Goal: Browse casually

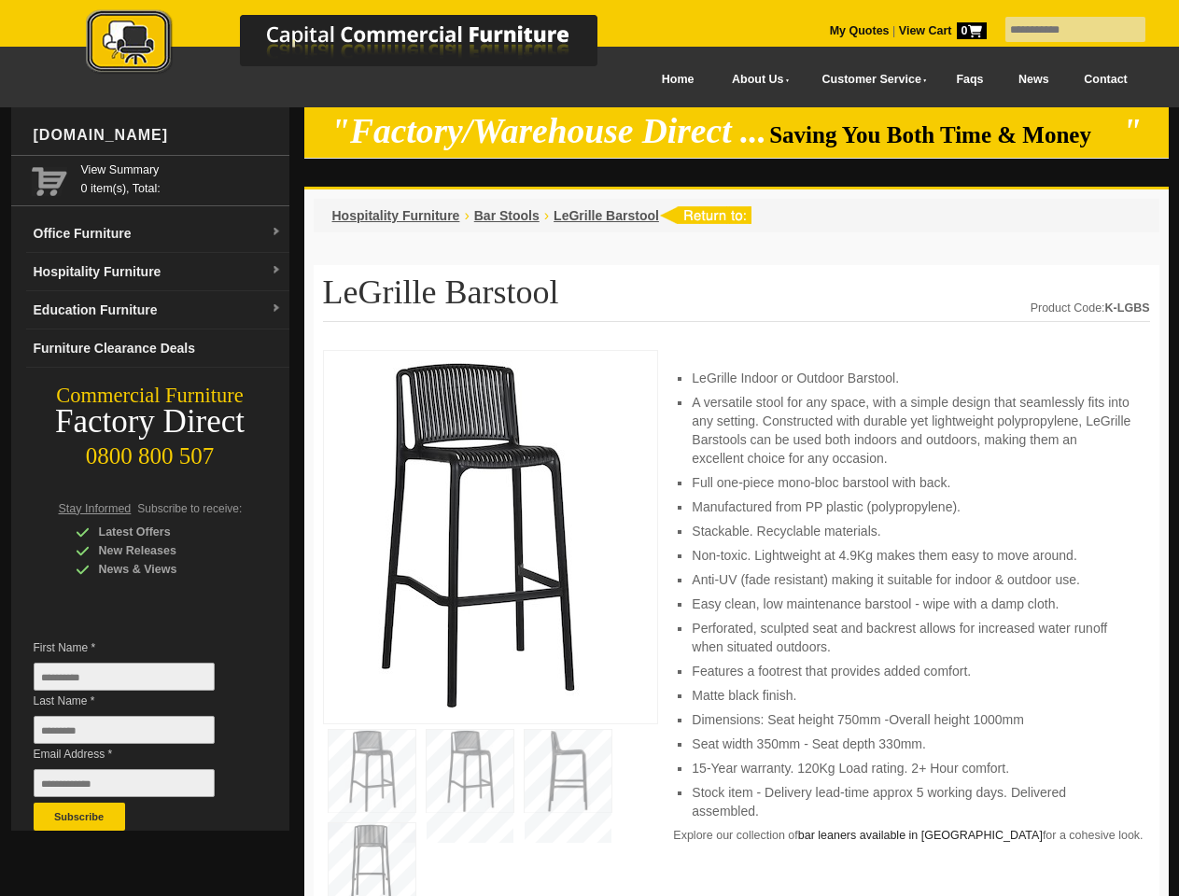
click at [1063, 30] on input "text" at bounding box center [1075, 29] width 140 height 25
click at [138, 735] on input "Last Name *" at bounding box center [124, 730] width 181 height 28
click at [79, 817] on button "Subscribe" at bounding box center [79, 817] width 91 height 28
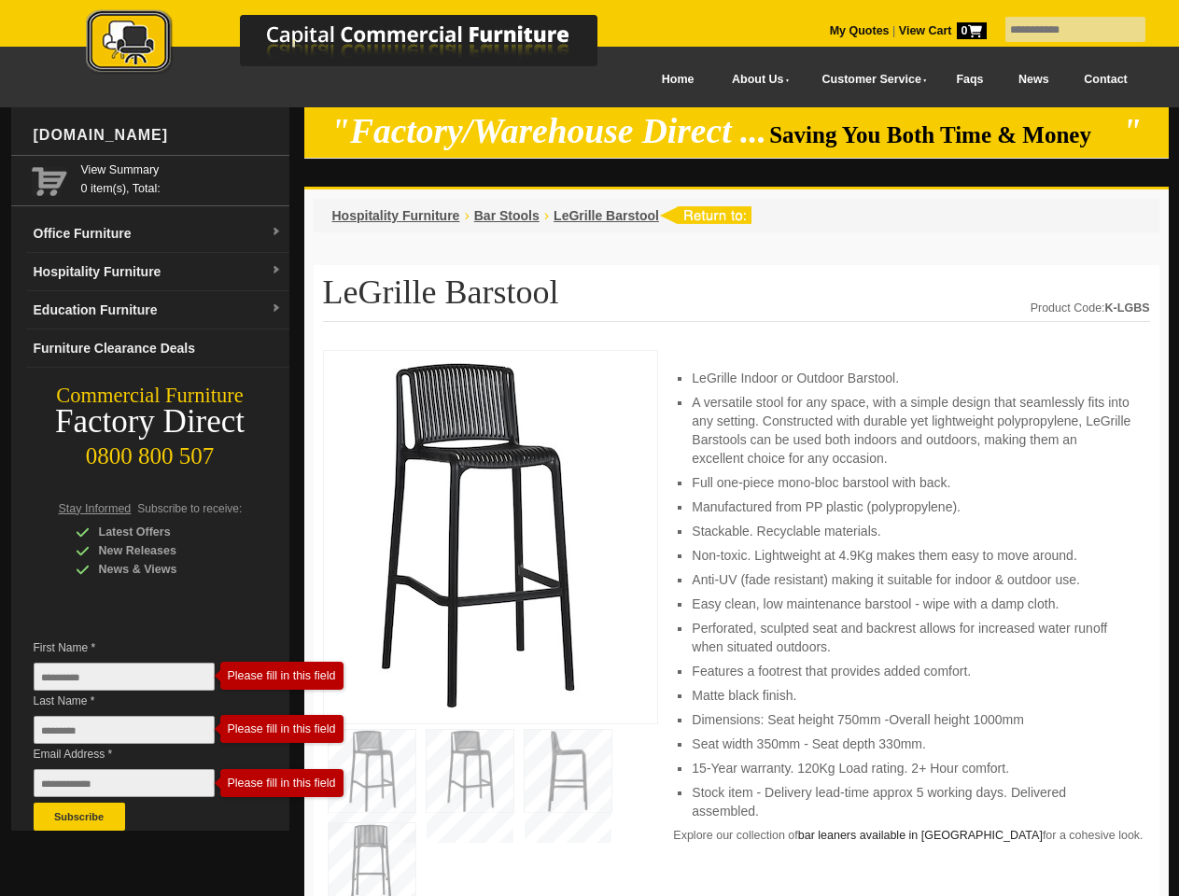
click at [736, 623] on li "Perforated, sculpted seat and backrest allows for increased water runoff when s…" at bounding box center [911, 637] width 439 height 37
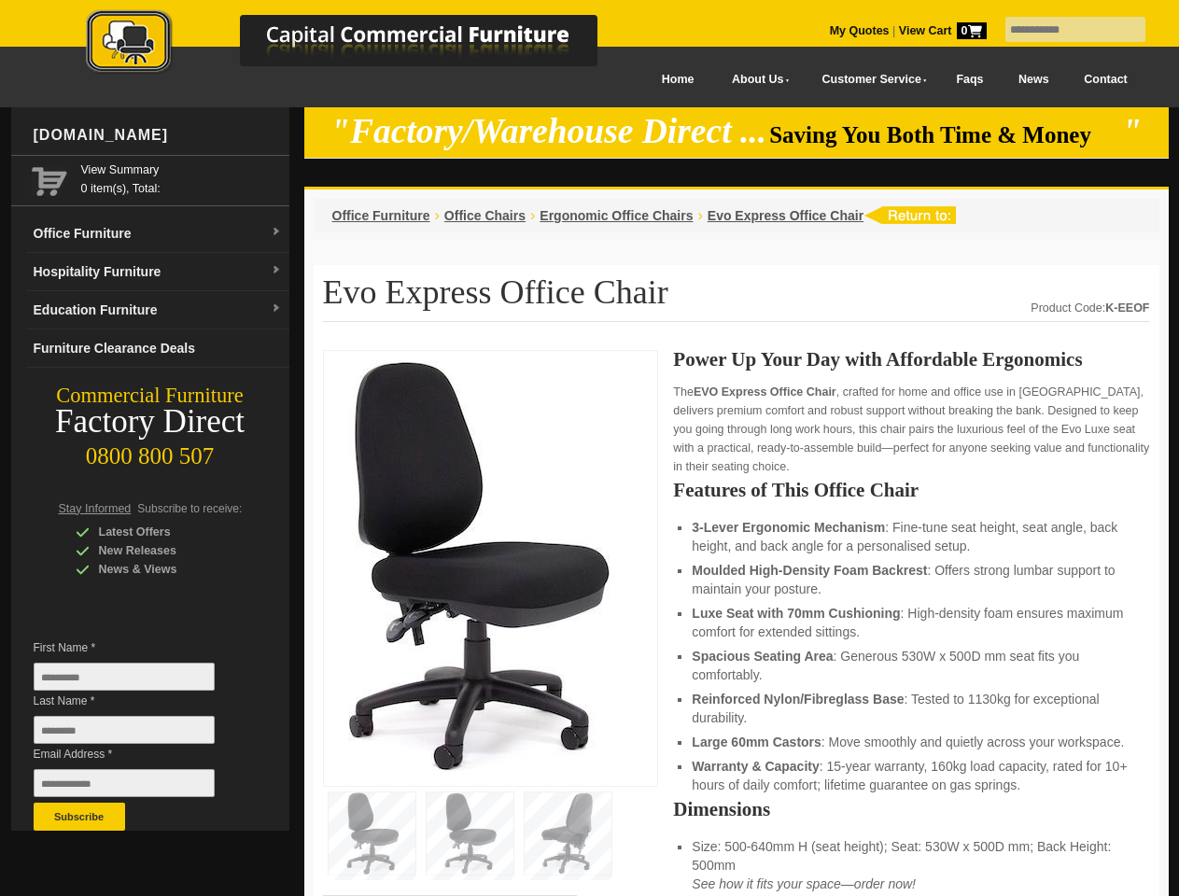
click at [1063, 30] on input "text" at bounding box center [1075, 29] width 140 height 25
click at [138, 735] on input "Last Name *" at bounding box center [124, 730] width 181 height 28
click at [79, 817] on button "Subscribe" at bounding box center [79, 817] width 91 height 28
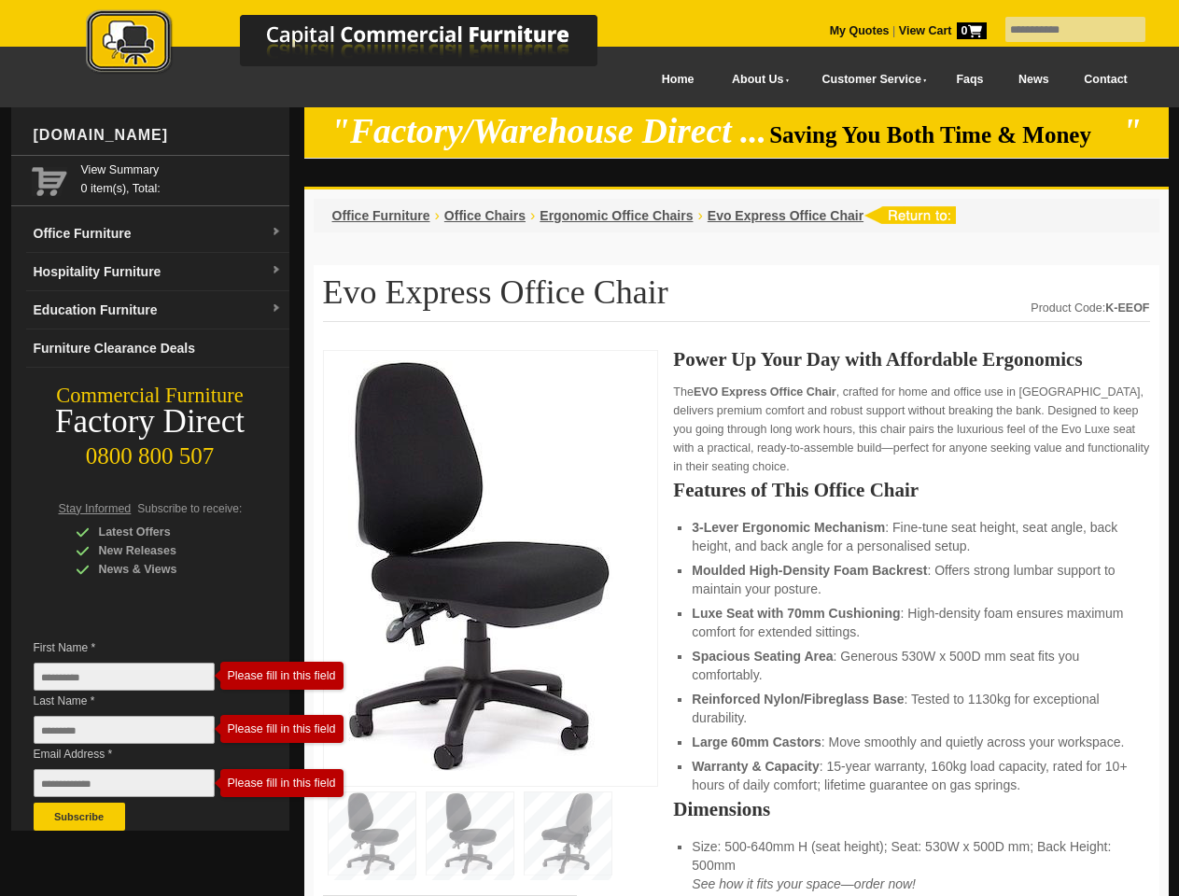
click at [736, 623] on li "Luxe Seat with 70mm Cushioning : High-density foam ensures maximum comfort for …" at bounding box center [911, 622] width 439 height 37
